Goal: Navigation & Orientation: Find specific page/section

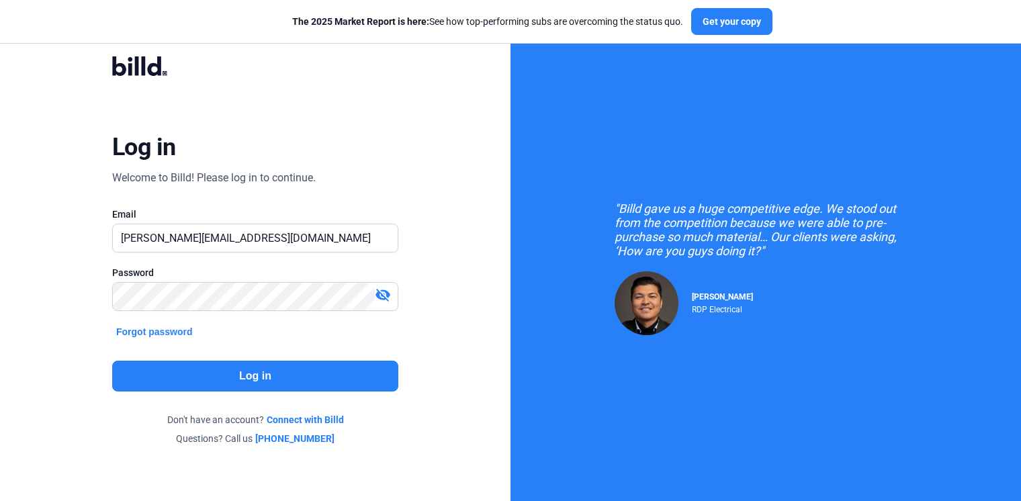
click at [254, 373] on button "Log in" at bounding box center [255, 376] width 286 height 31
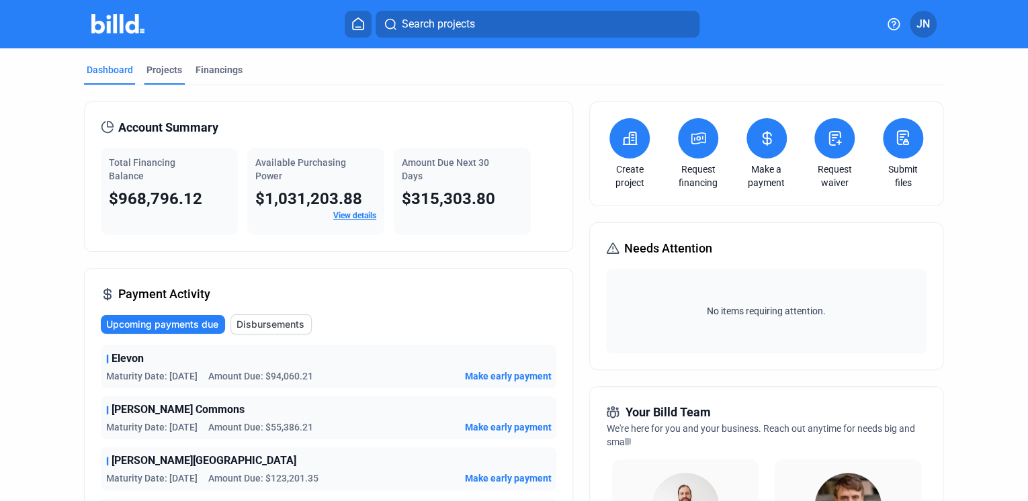
click at [161, 79] on div "Projects" at bounding box center [164, 73] width 41 height 21
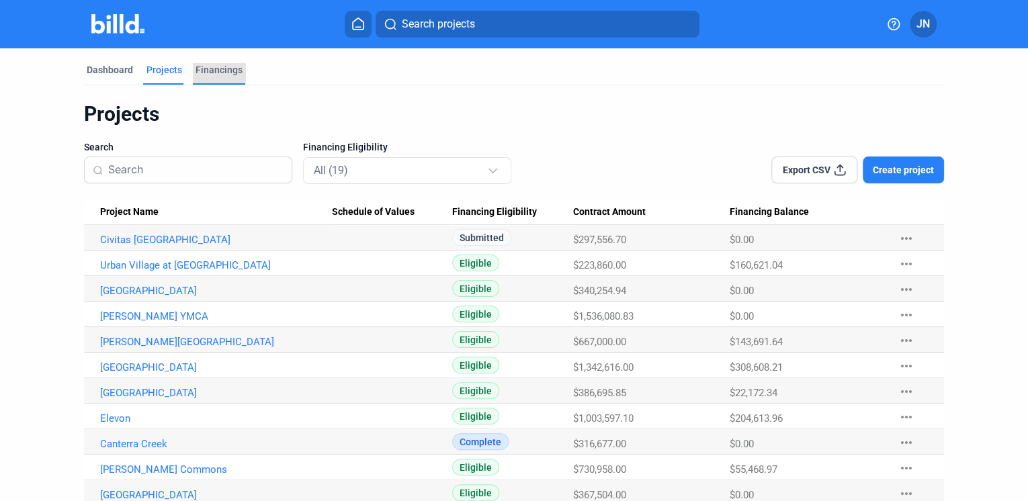
click at [211, 71] on div "Financings" at bounding box center [218, 69] width 47 height 13
